Goal: Task Accomplishment & Management: Manage account settings

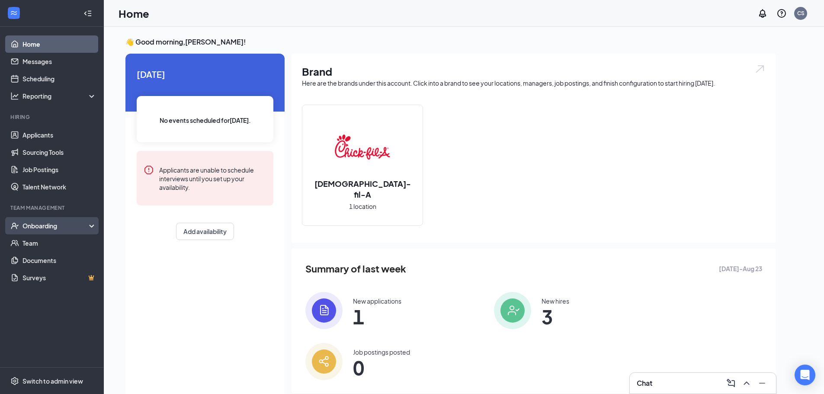
click at [45, 225] on div "Onboarding" at bounding box center [55, 225] width 67 height 9
click at [54, 242] on link "Overview" at bounding box center [59, 242] width 74 height 17
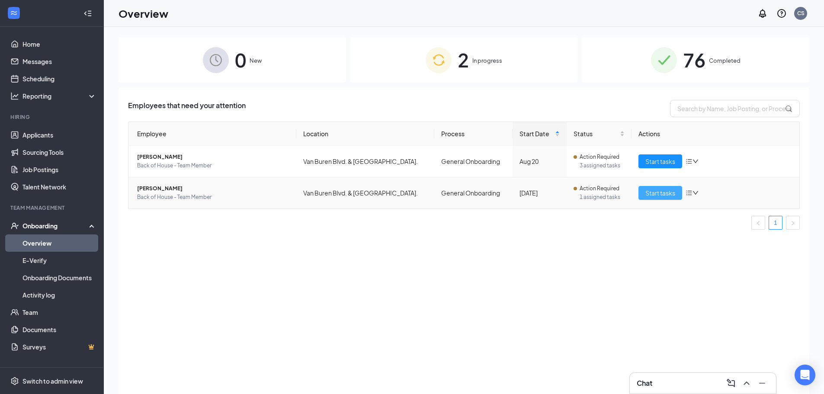
click at [671, 194] on span "Start tasks" at bounding box center [660, 193] width 30 height 10
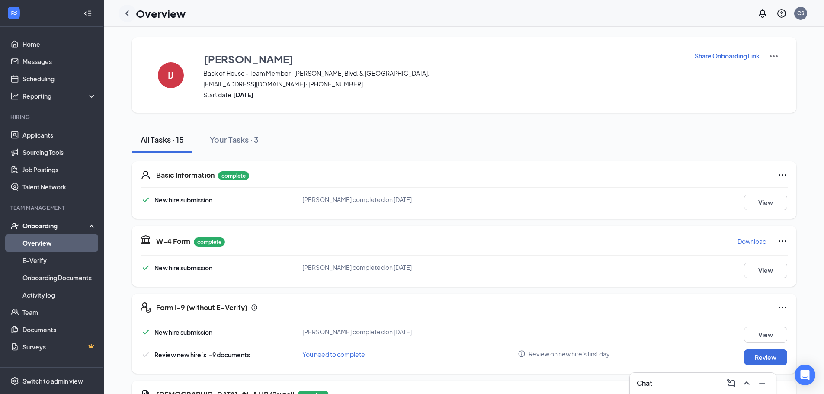
click at [132, 14] on icon "ChevronLeft" at bounding box center [127, 13] width 10 height 10
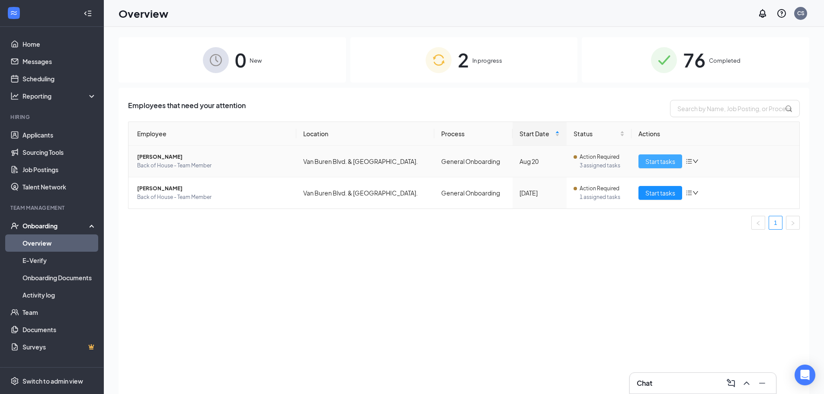
click at [660, 158] on span "Start tasks" at bounding box center [660, 162] width 30 height 10
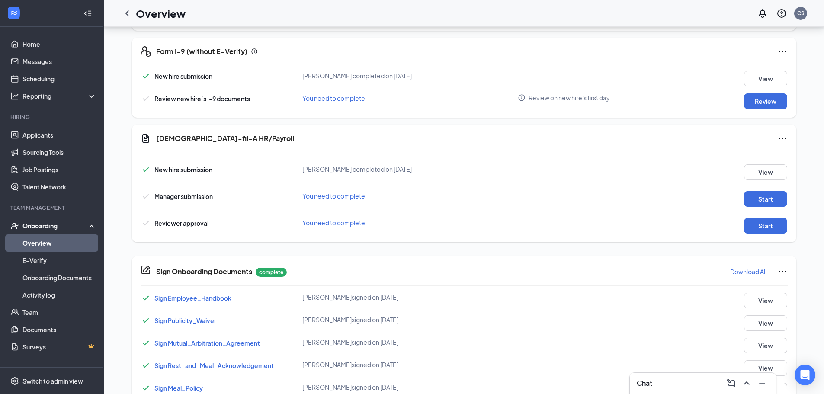
scroll to position [260, 0]
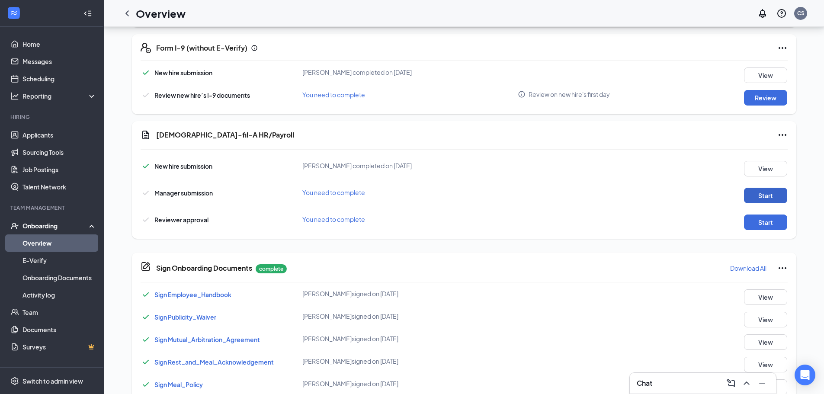
click at [767, 196] on button "Start" at bounding box center [765, 196] width 43 height 16
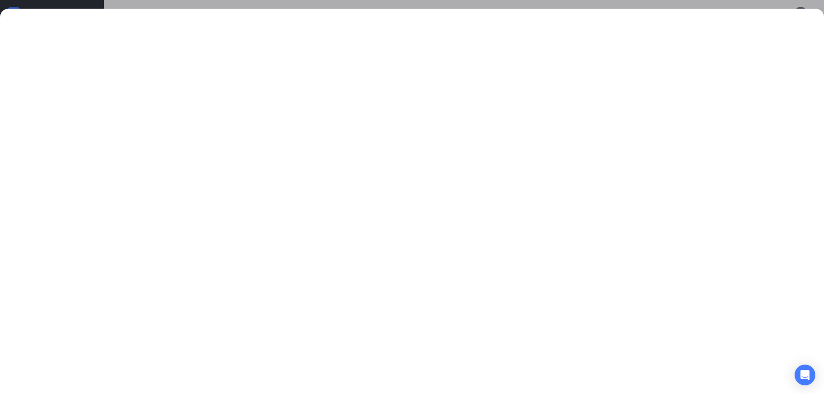
scroll to position [346, 0]
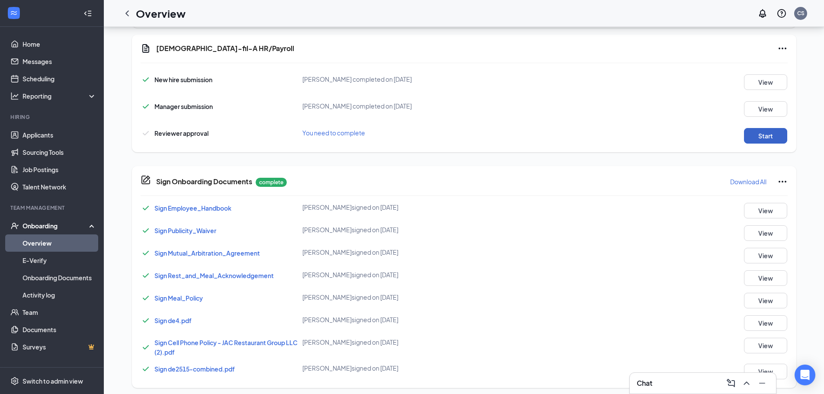
click at [752, 138] on button "Start" at bounding box center [765, 136] width 43 height 16
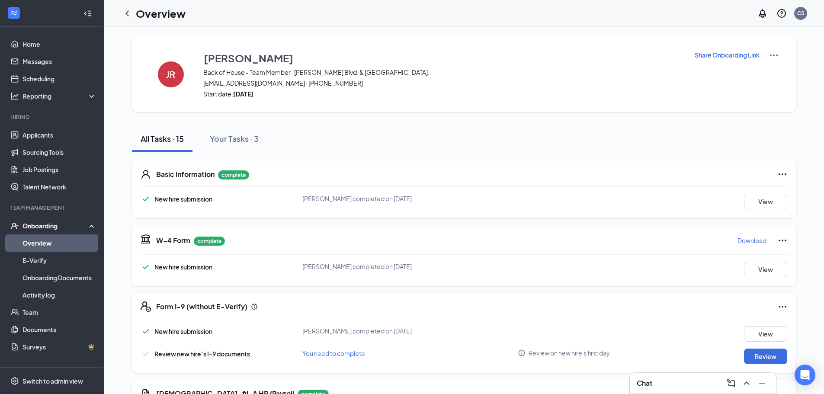
scroll to position [0, 0]
click at [152, 14] on h1 "Overview" at bounding box center [161, 13] width 50 height 15
click at [125, 11] on icon "ChevronLeft" at bounding box center [127, 13] width 10 height 10
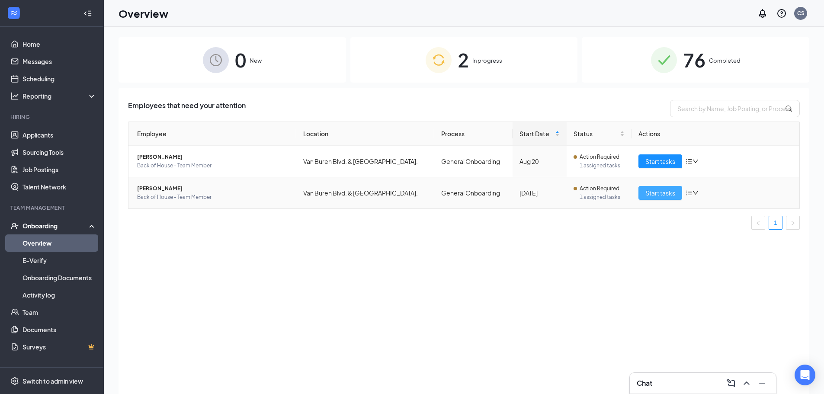
click at [663, 191] on span "Start tasks" at bounding box center [660, 193] width 30 height 10
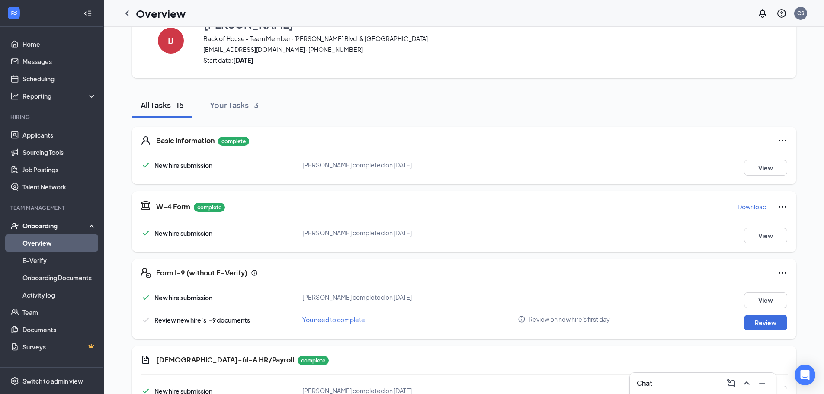
scroll to position [173, 0]
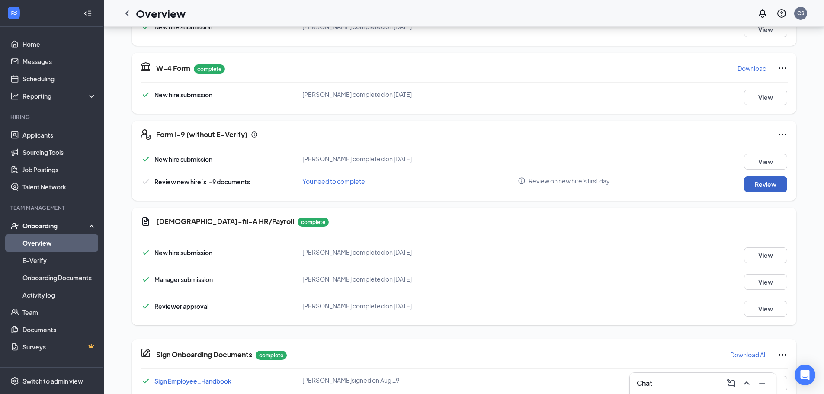
click at [770, 188] on button "Review" at bounding box center [765, 185] width 43 height 16
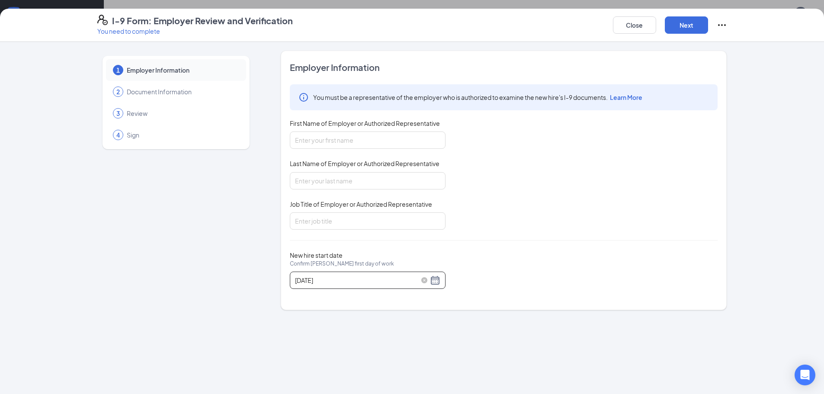
scroll to position [0, 0]
click at [622, 26] on button "Close" at bounding box center [634, 24] width 43 height 17
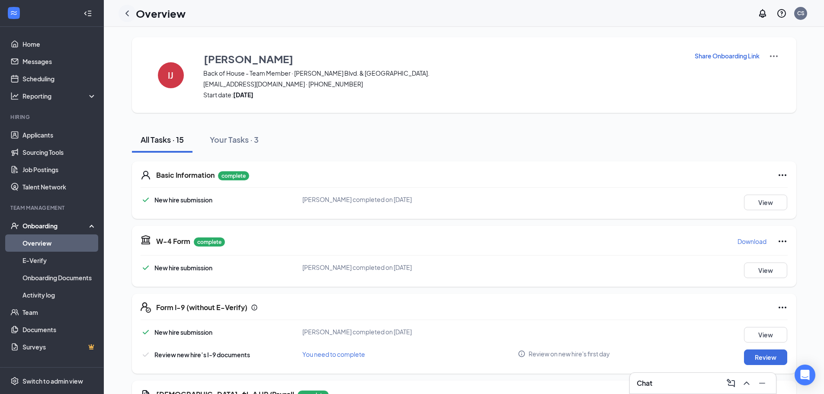
click at [133, 14] on div at bounding box center [127, 13] width 17 height 17
click at [127, 14] on icon "ChevronLeft" at bounding box center [126, 13] width 3 height 6
